Goal: Information Seeking & Learning: Understand process/instructions

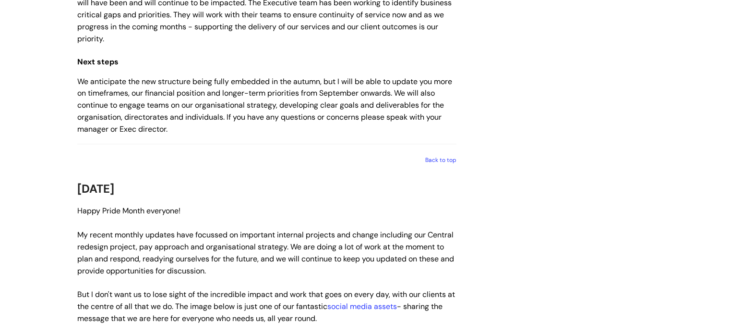
scroll to position [1085, 0]
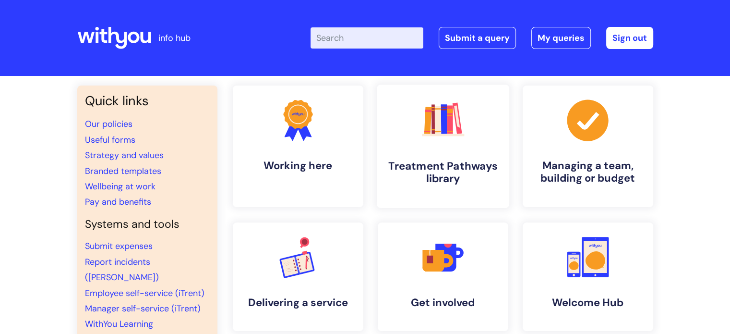
click at [427, 177] on h4 "Treatment Pathways library" at bounding box center [442, 172] width 117 height 26
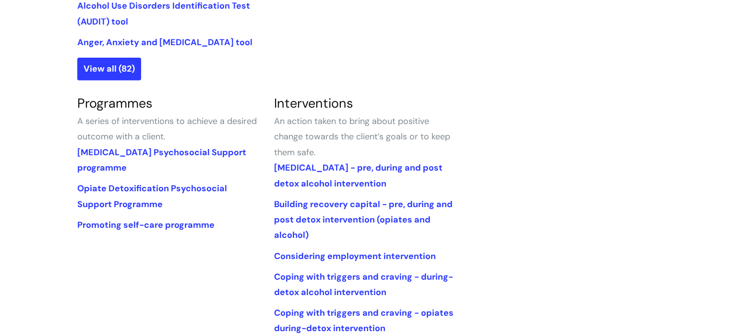
scroll to position [300, 0]
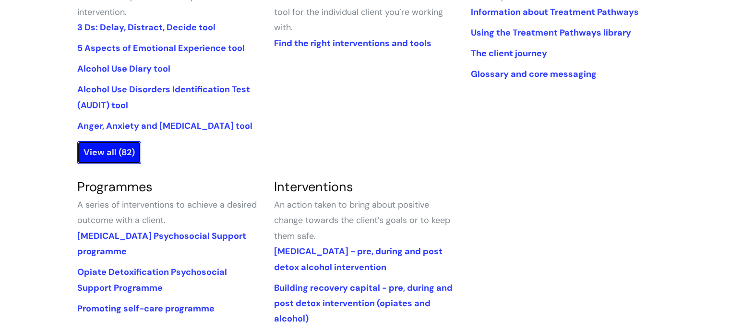
click at [92, 153] on link "View all (82)" at bounding box center [109, 152] width 64 height 22
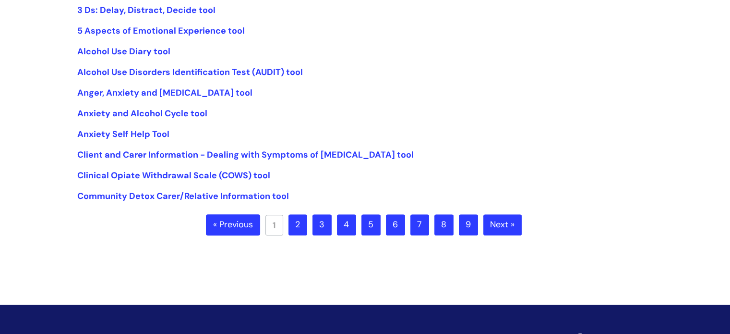
scroll to position [258, 0]
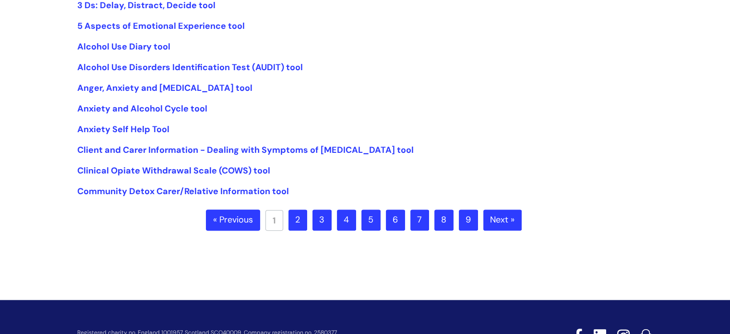
click at [302, 216] on link "2" at bounding box center [297, 219] width 19 height 21
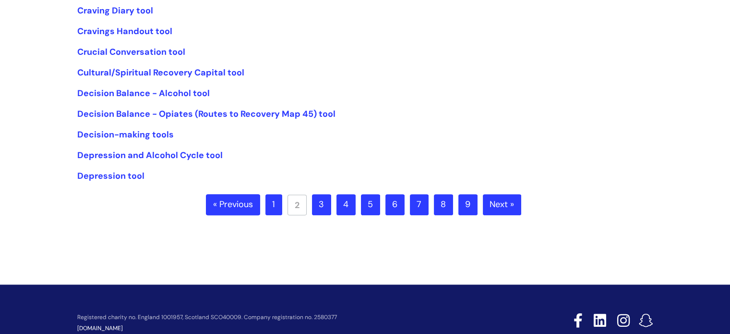
scroll to position [286, 0]
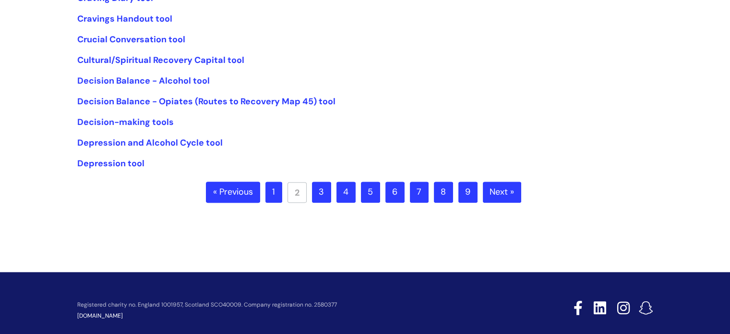
click at [273, 191] on link "1" at bounding box center [273, 191] width 17 height 21
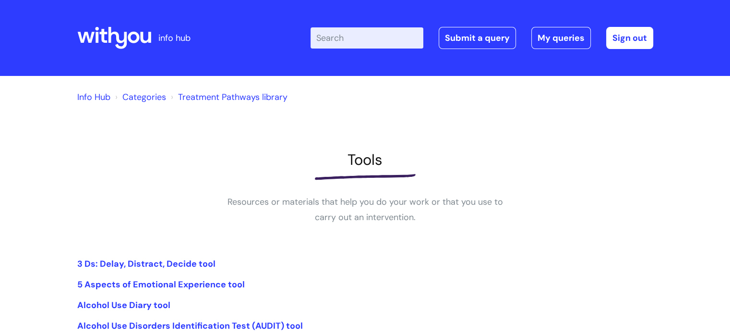
click at [337, 41] on input "Enter your search term here..." at bounding box center [367, 37] width 113 height 21
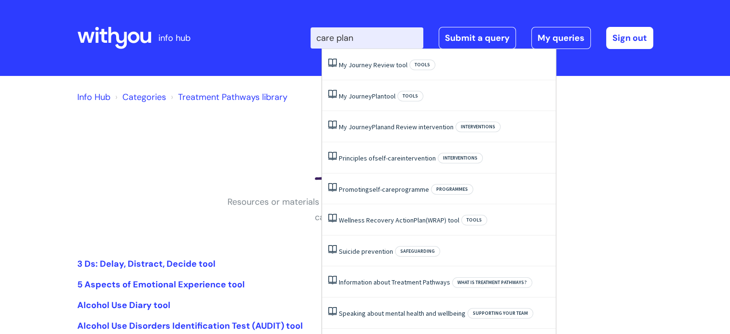
type input "care plan"
click button "Search" at bounding box center [0, 0] width 0 height 0
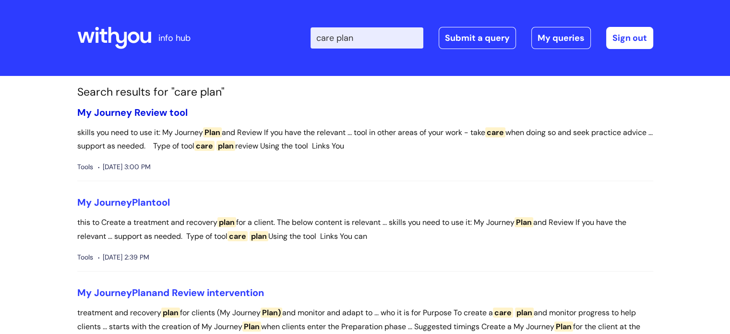
click at [121, 115] on link "My Journey Review tool" at bounding box center [132, 112] width 110 height 12
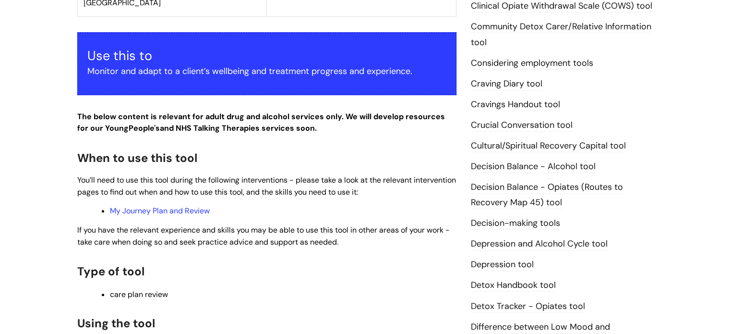
scroll to position [358, 0]
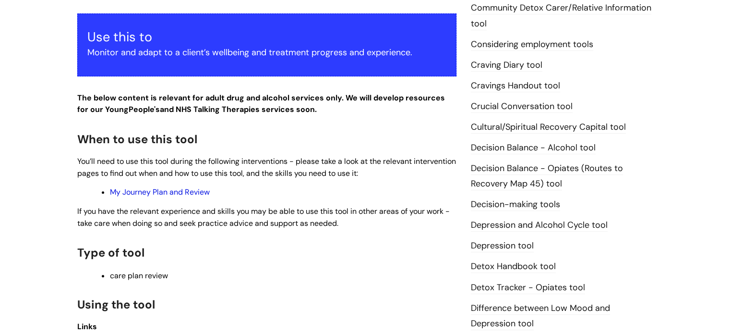
click at [146, 191] on link "My Journey Plan and Review" at bounding box center [160, 192] width 100 height 10
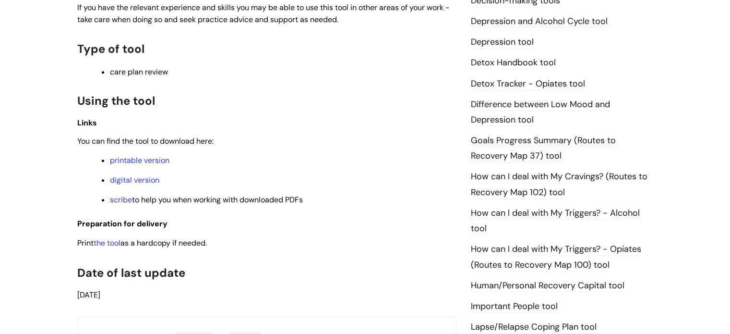
scroll to position [566, 0]
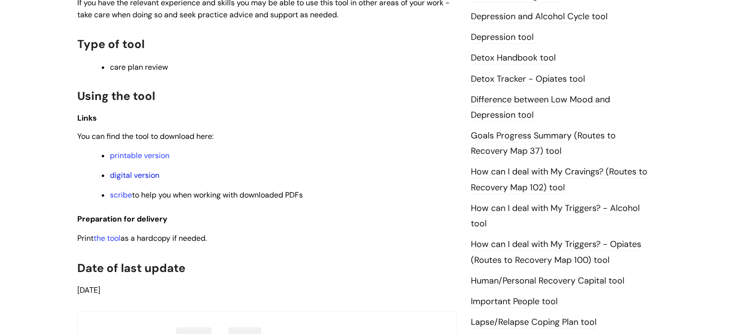
click at [134, 176] on link "digital version" at bounding box center [134, 175] width 49 height 10
click at [492, 132] on link "Goals Progress Summary (Routes to Recovery Map 37) tool" at bounding box center [543, 144] width 145 height 28
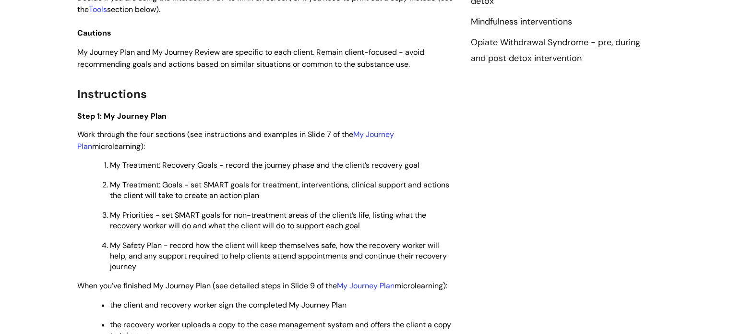
scroll to position [1167, 0]
click at [374, 147] on link "My Journey Plan" at bounding box center [235, 140] width 317 height 22
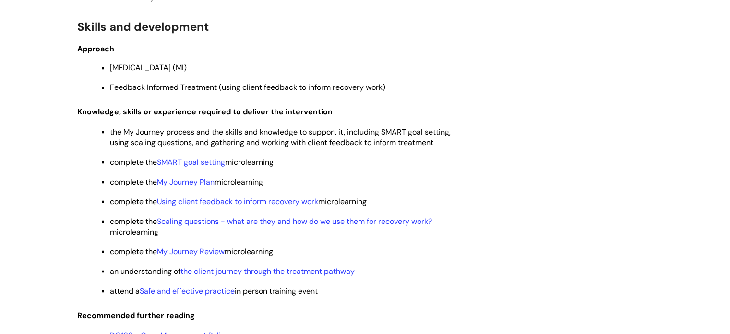
scroll to position [1731, 0]
click at [191, 167] on link "SMART goal setting" at bounding box center [191, 162] width 68 height 10
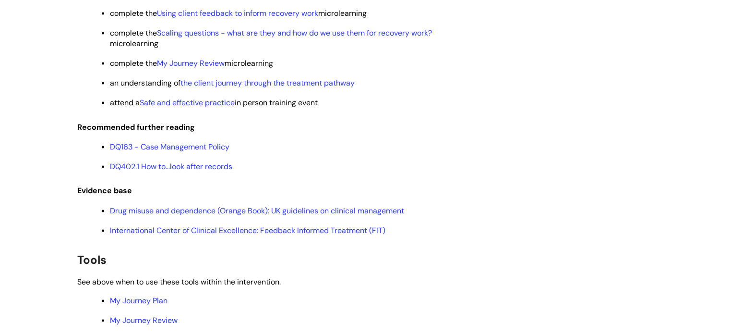
scroll to position [1900, 0]
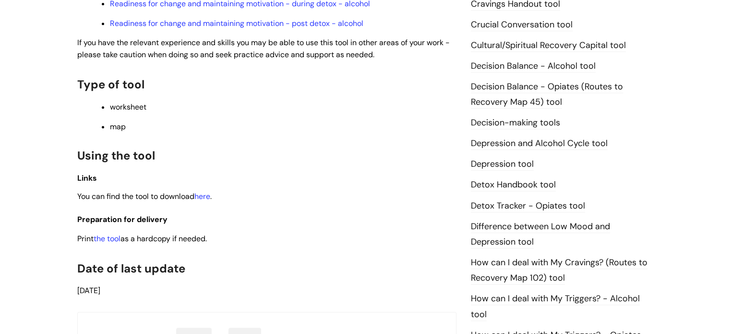
scroll to position [440, 0]
click at [205, 198] on link "here" at bounding box center [202, 196] width 16 height 10
